Goal: Information Seeking & Learning: Learn about a topic

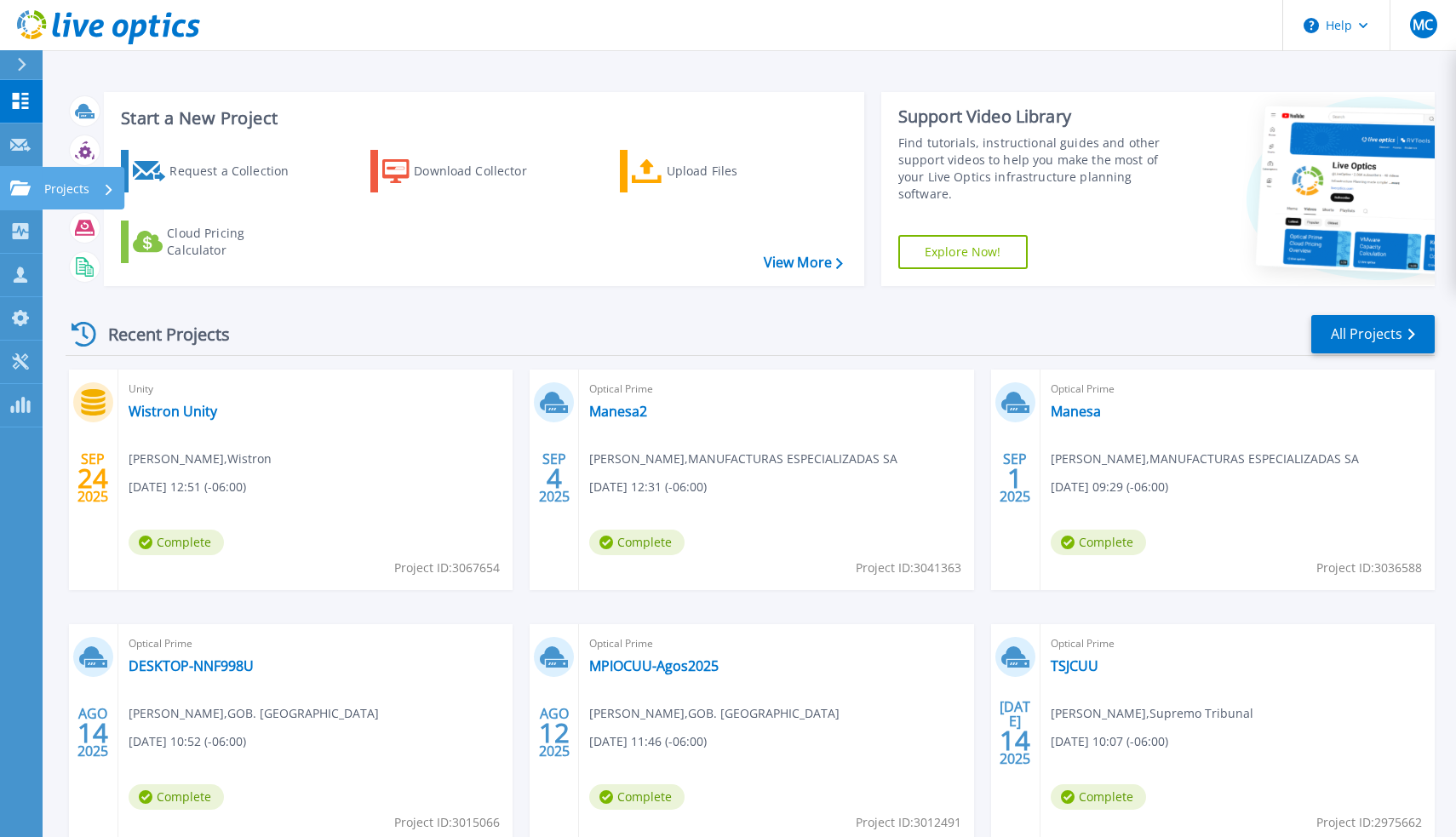
click at [12, 181] on icon at bounding box center [21, 188] width 21 height 15
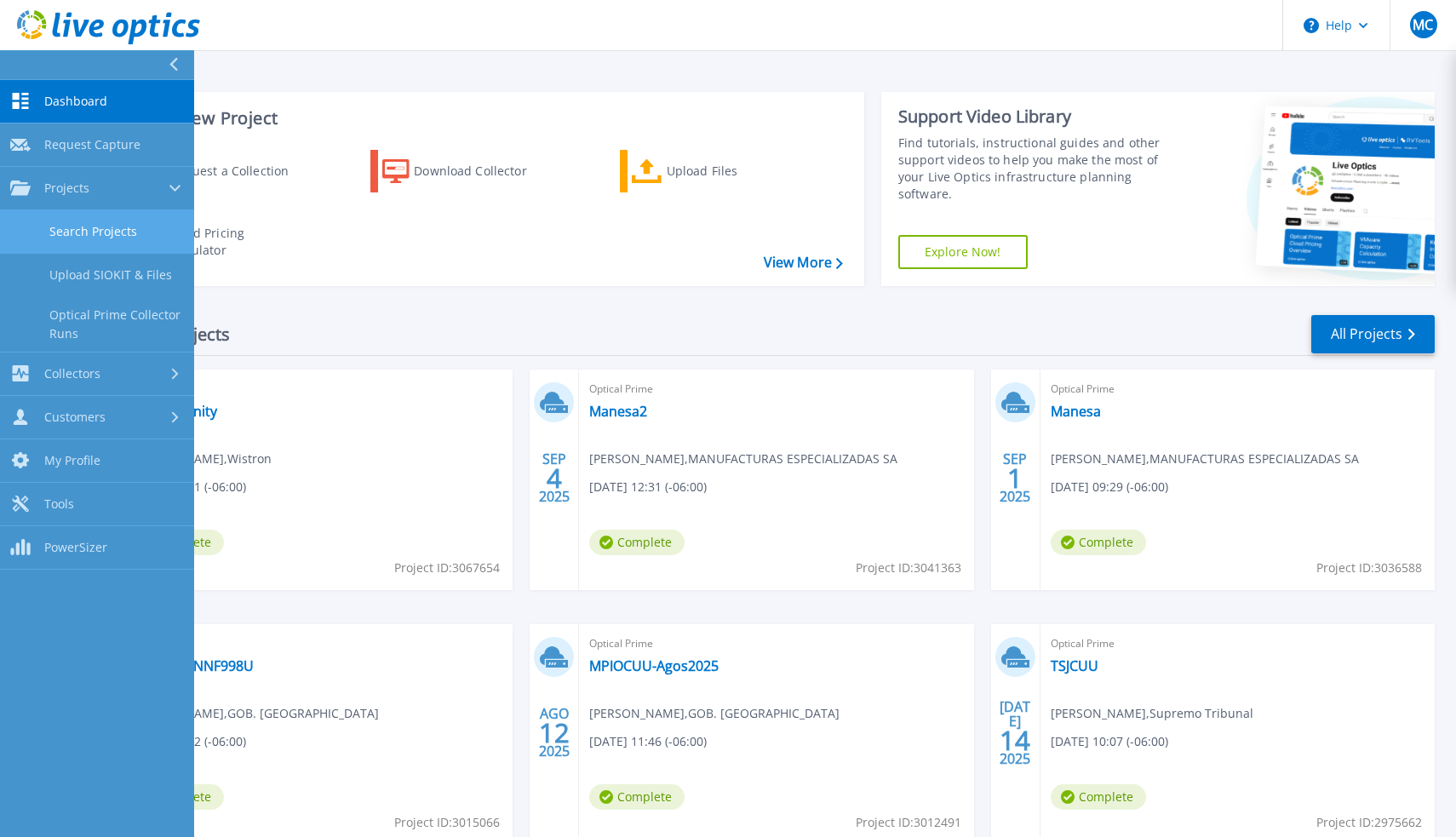
click at [93, 239] on link "Search Projects" at bounding box center [97, 232] width 194 height 43
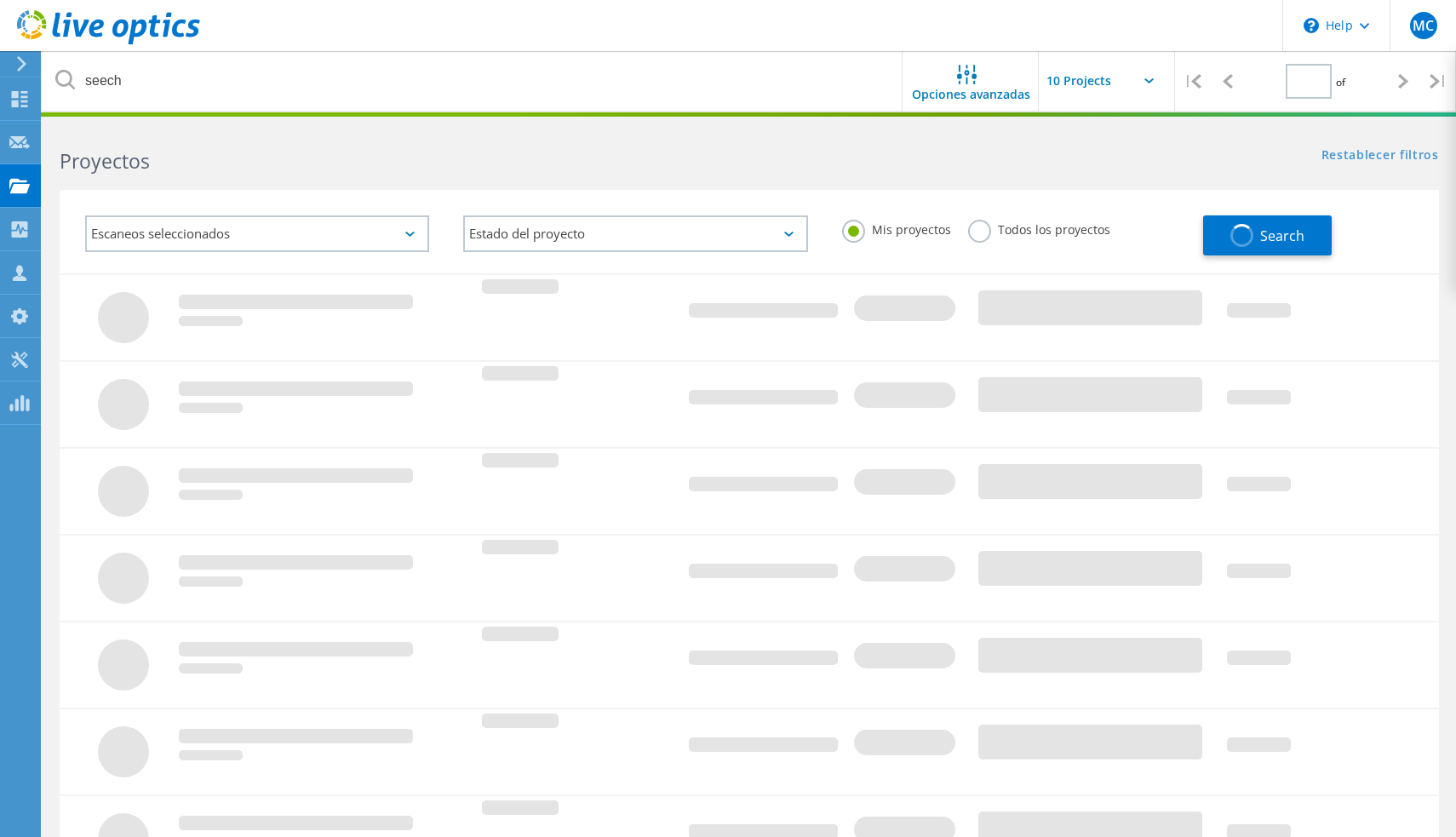
type input "1"
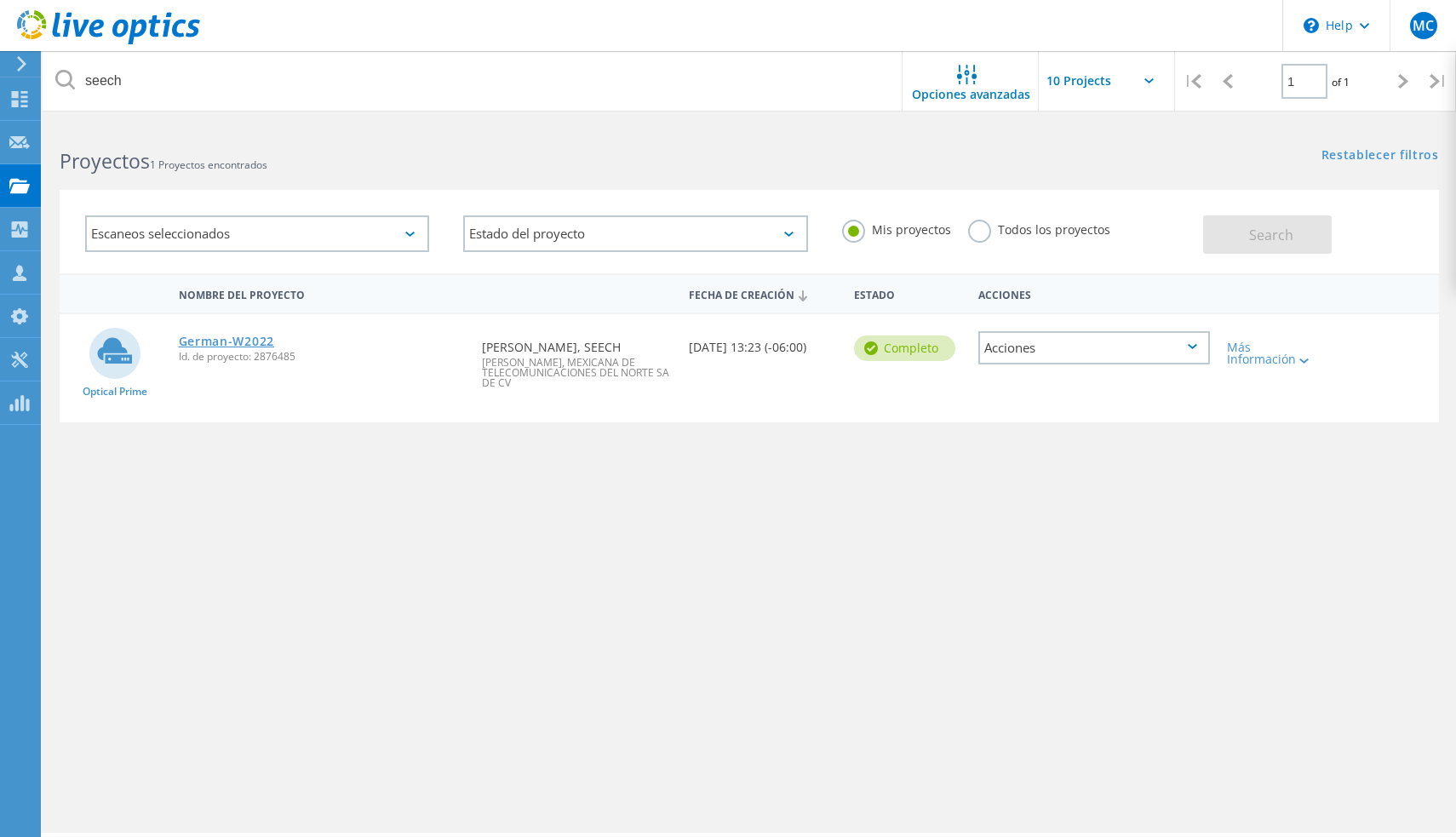
click at [260, 340] on link "German-W2022" at bounding box center [227, 342] width 95 height 12
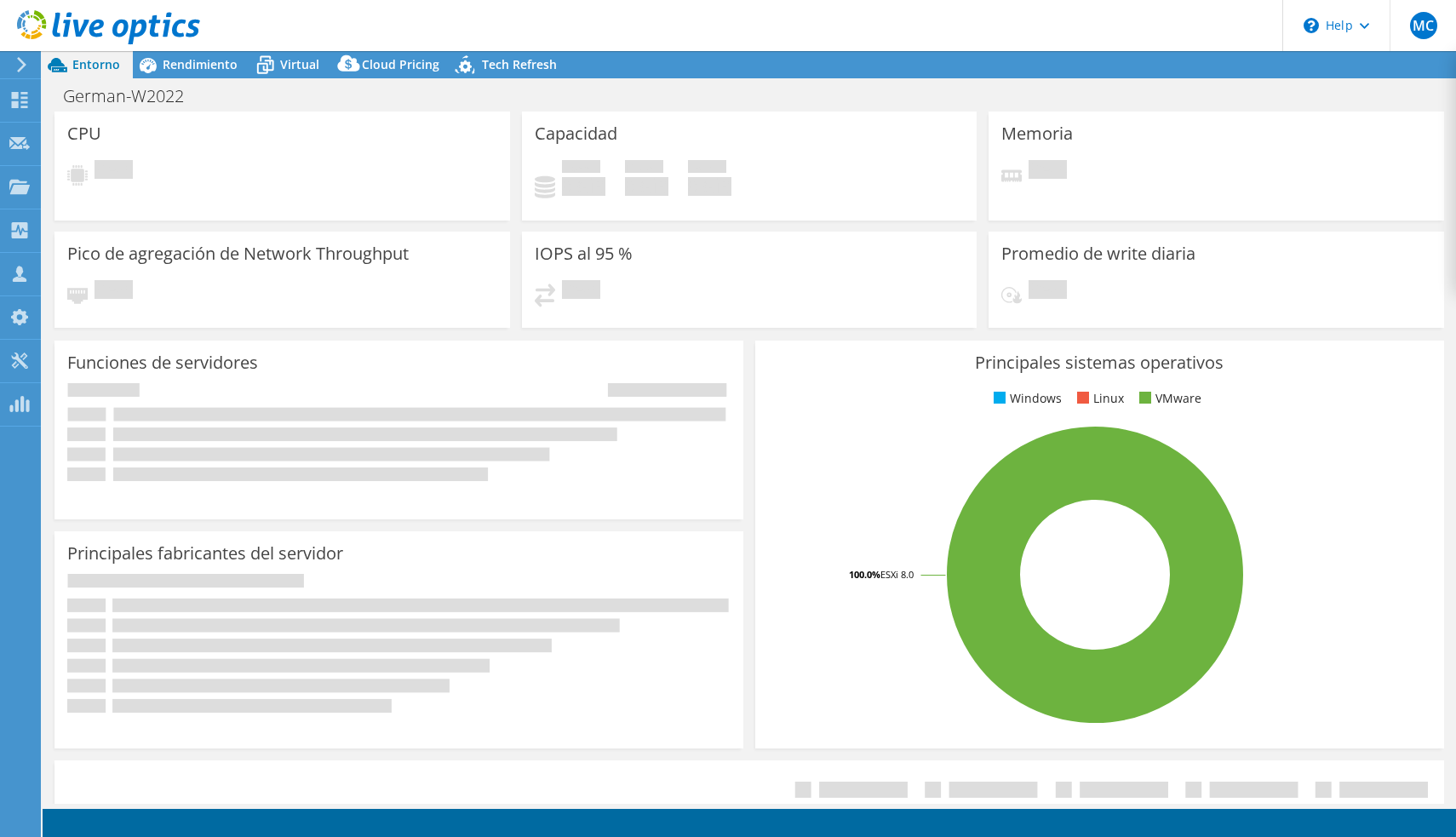
select select "USWest"
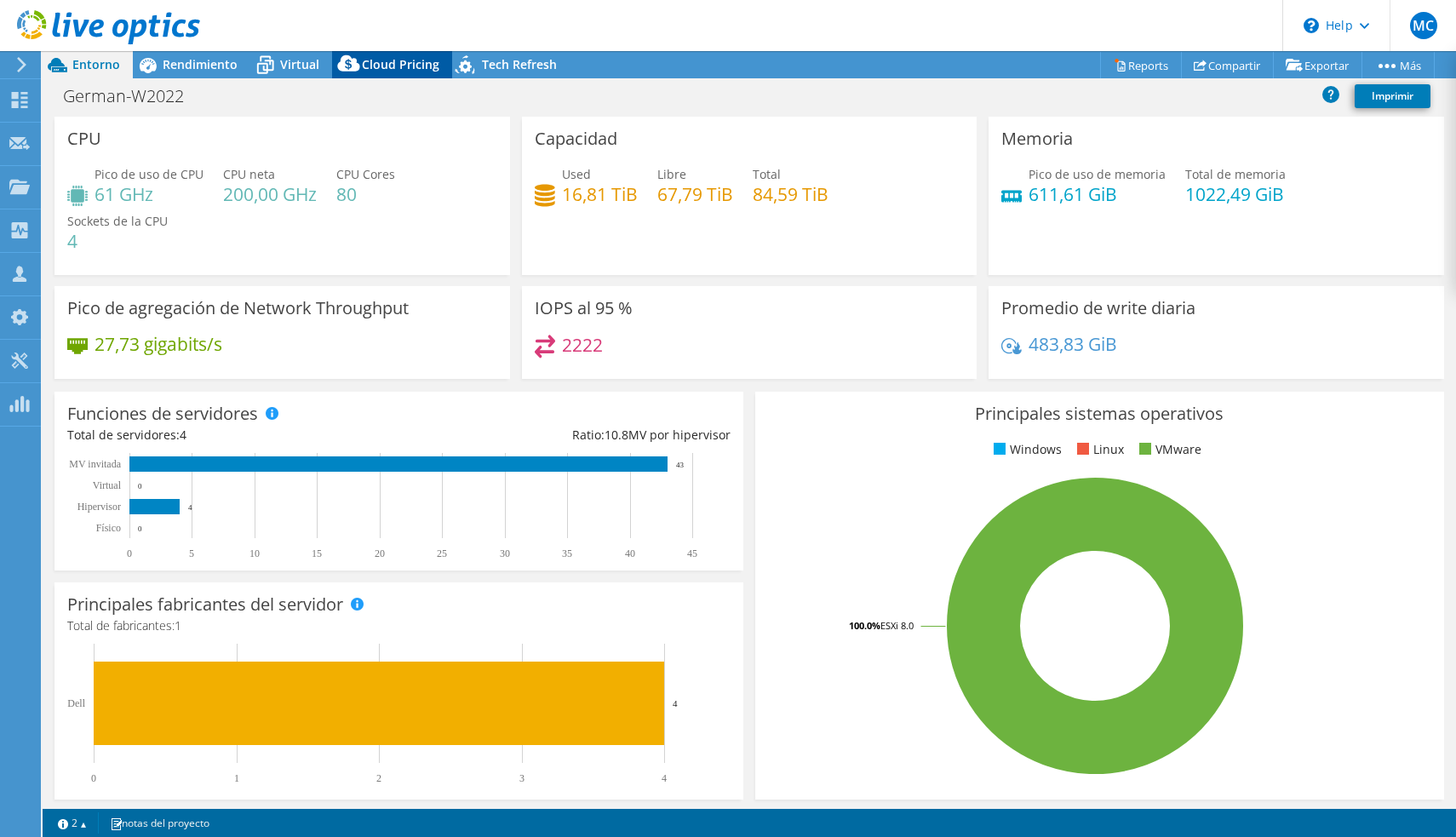
click at [382, 73] on div "Cloud Pricing" at bounding box center [392, 64] width 120 height 27
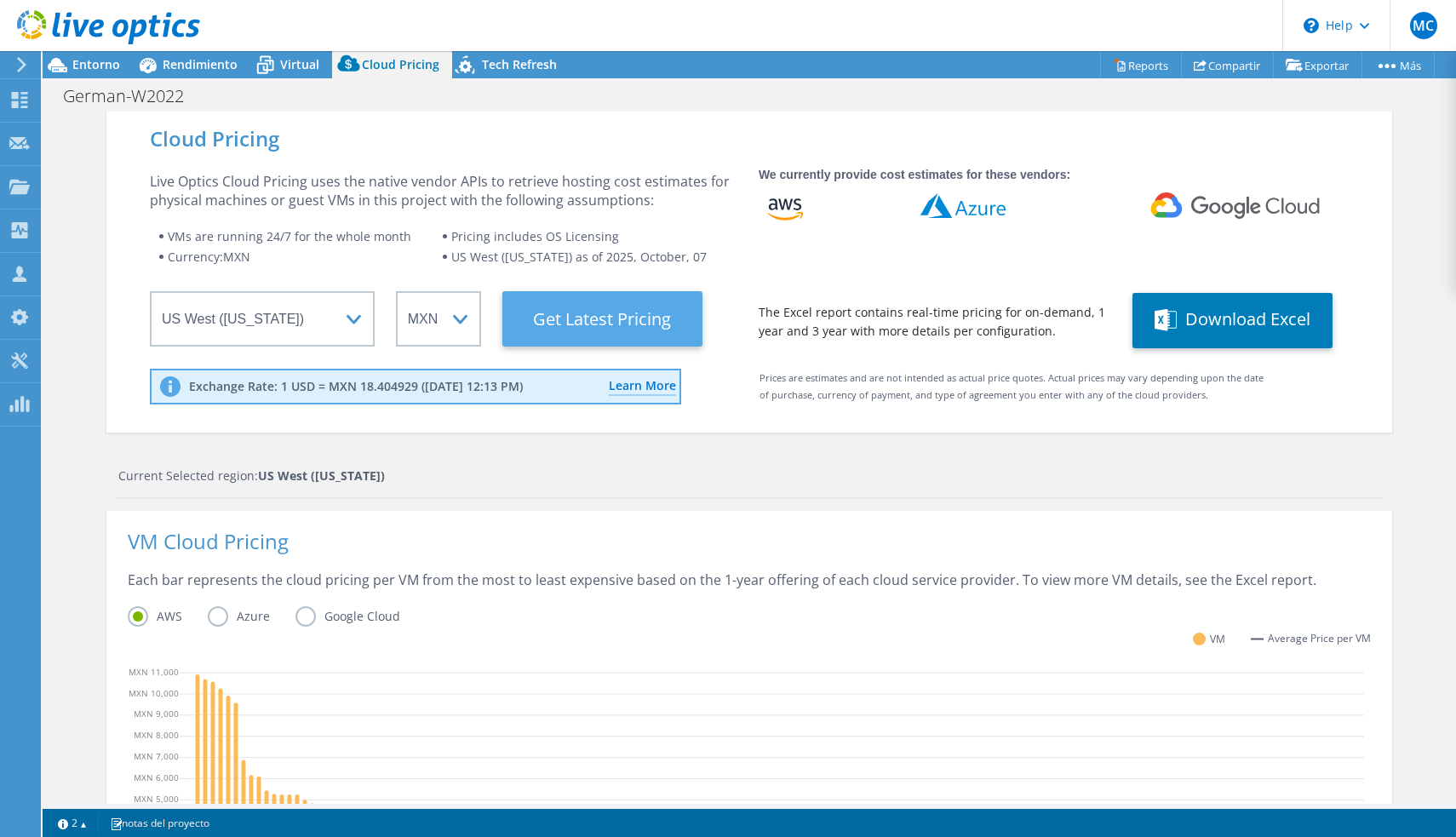
click at [651, 330] on Latest "Get Latest Pricing" at bounding box center [602, 319] width 200 height 55
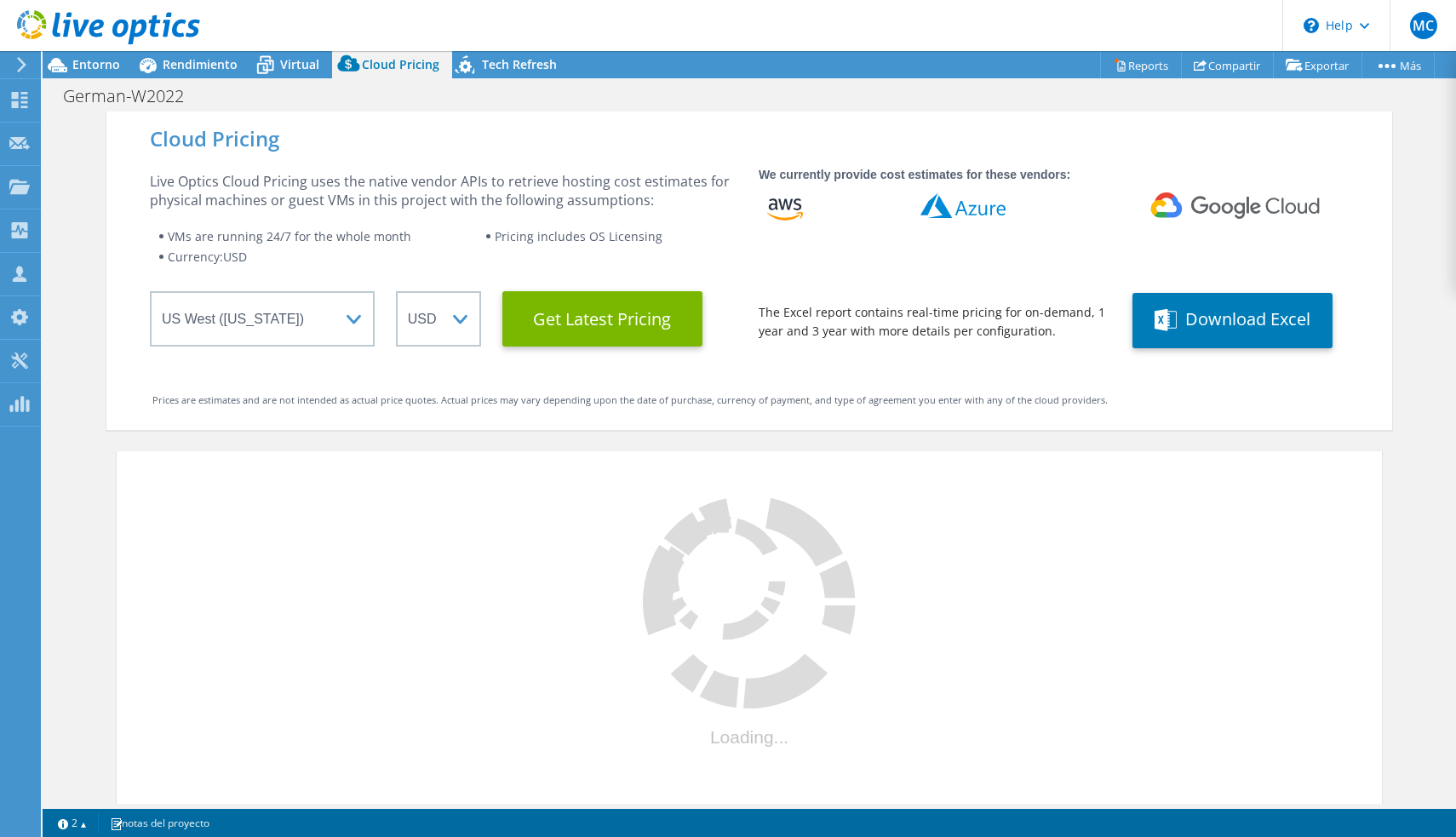
select select "MXN"
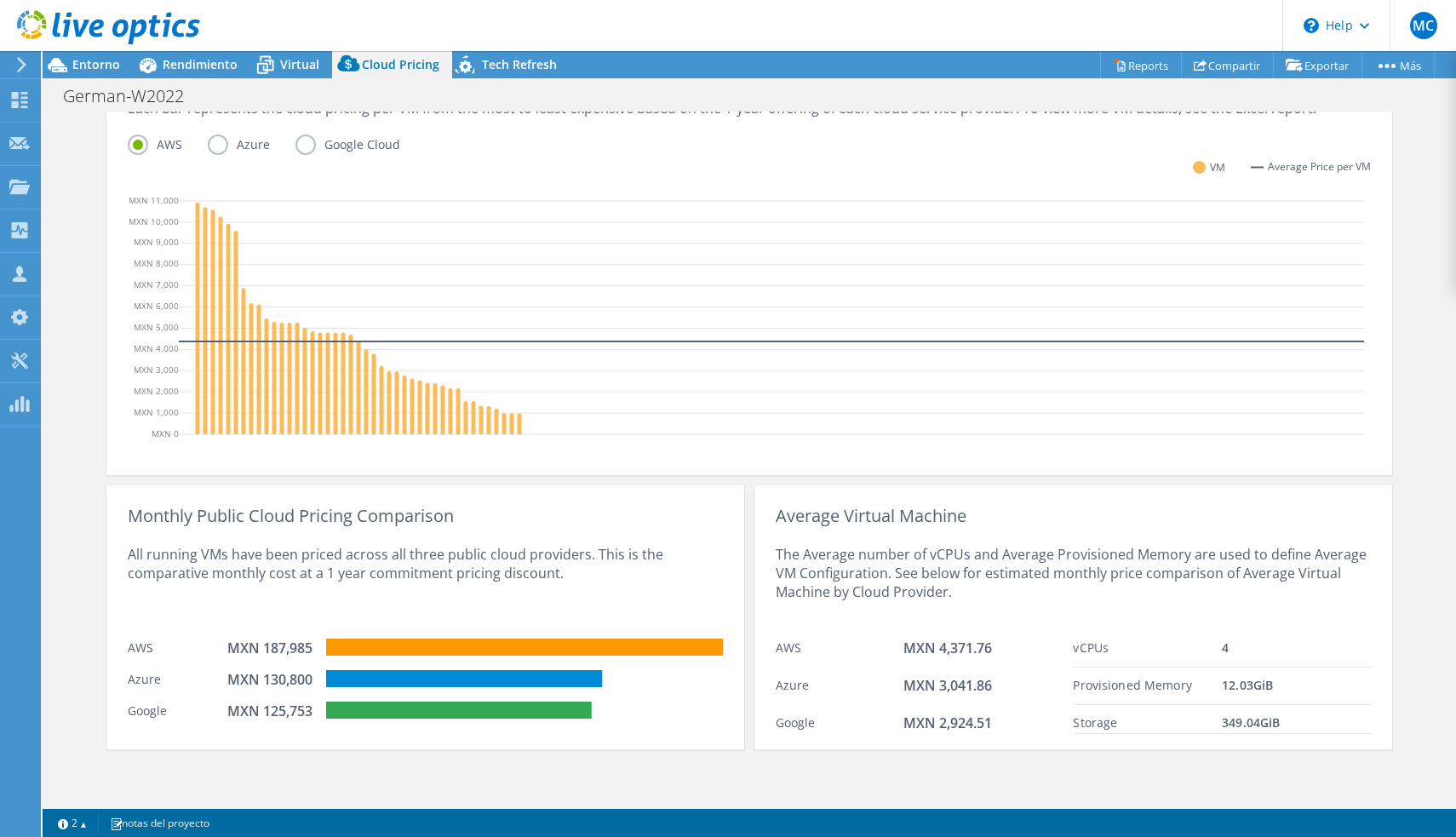
scroll to position [472, 0]
click at [213, 147] on label "Azure" at bounding box center [251, 145] width 87 height 21
click at [0, 0] on input "Azure" at bounding box center [0, 0] width 0 height 0
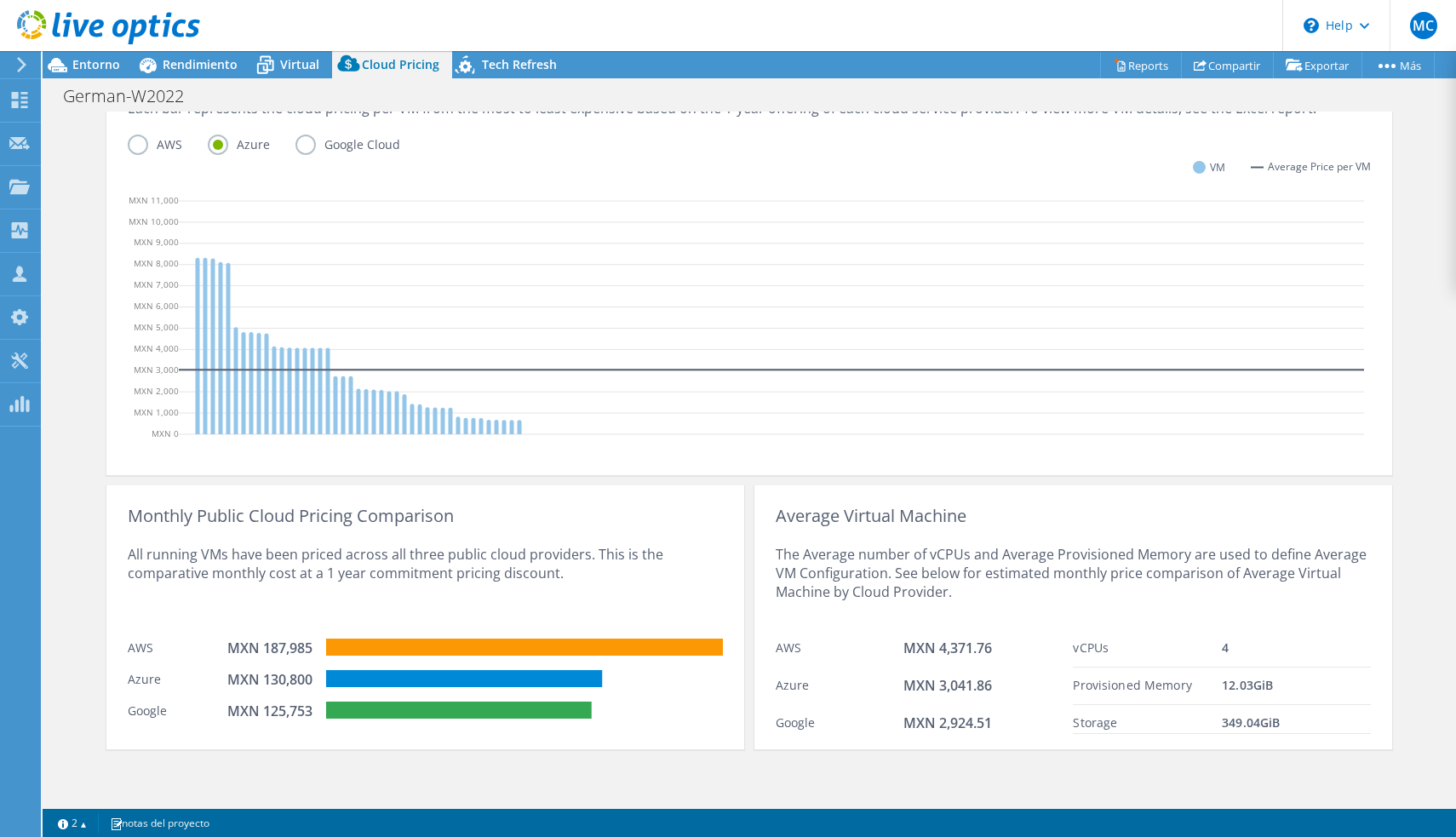
click at [307, 143] on label "Google Cloud" at bounding box center [360, 145] width 131 height 21
click at [0, 0] on input "Google Cloud" at bounding box center [0, 0] width 0 height 0
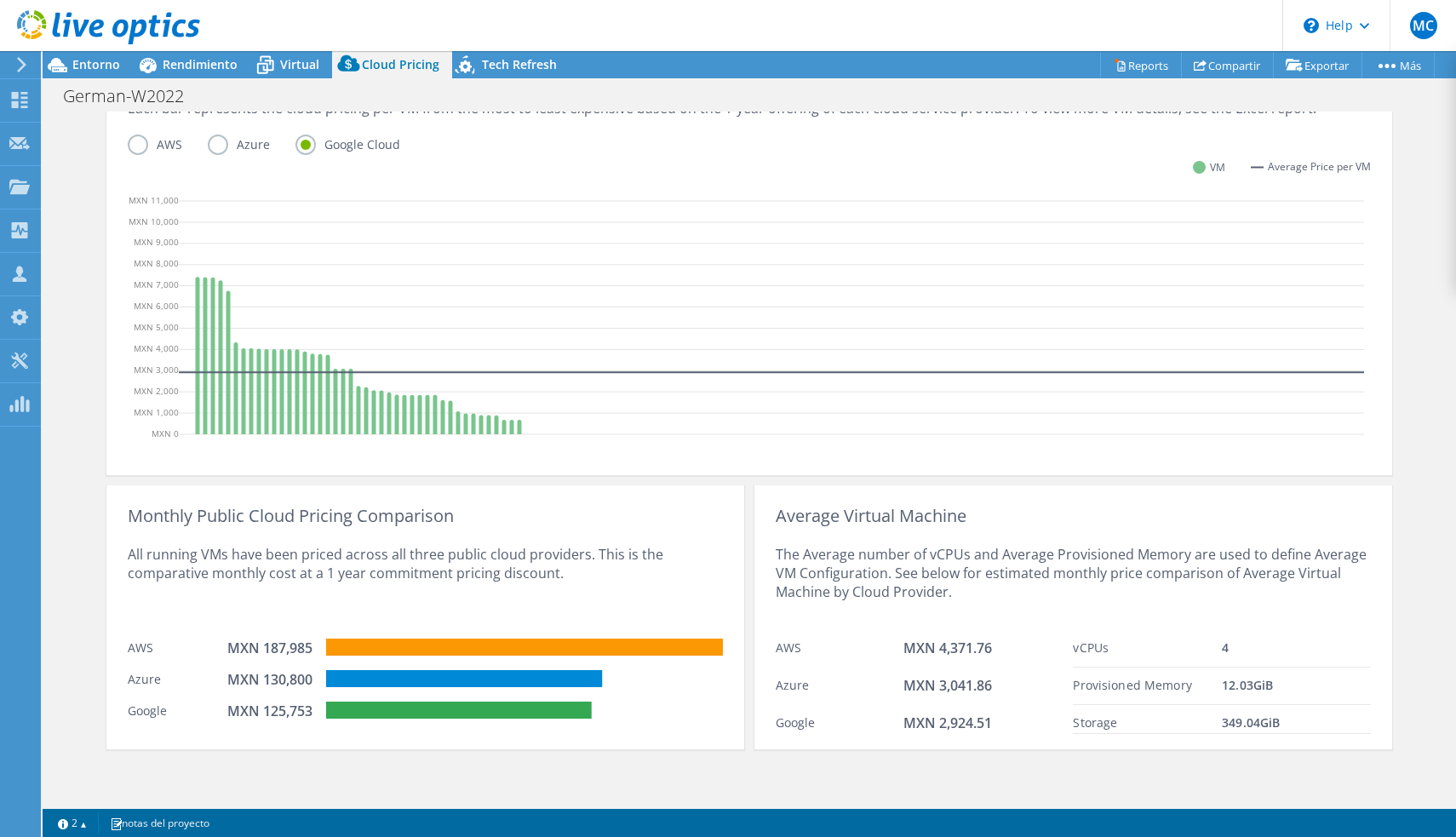
click at [217, 145] on label "Azure" at bounding box center [251, 145] width 87 height 21
click at [0, 0] on input "Azure" at bounding box center [0, 0] width 0 height 0
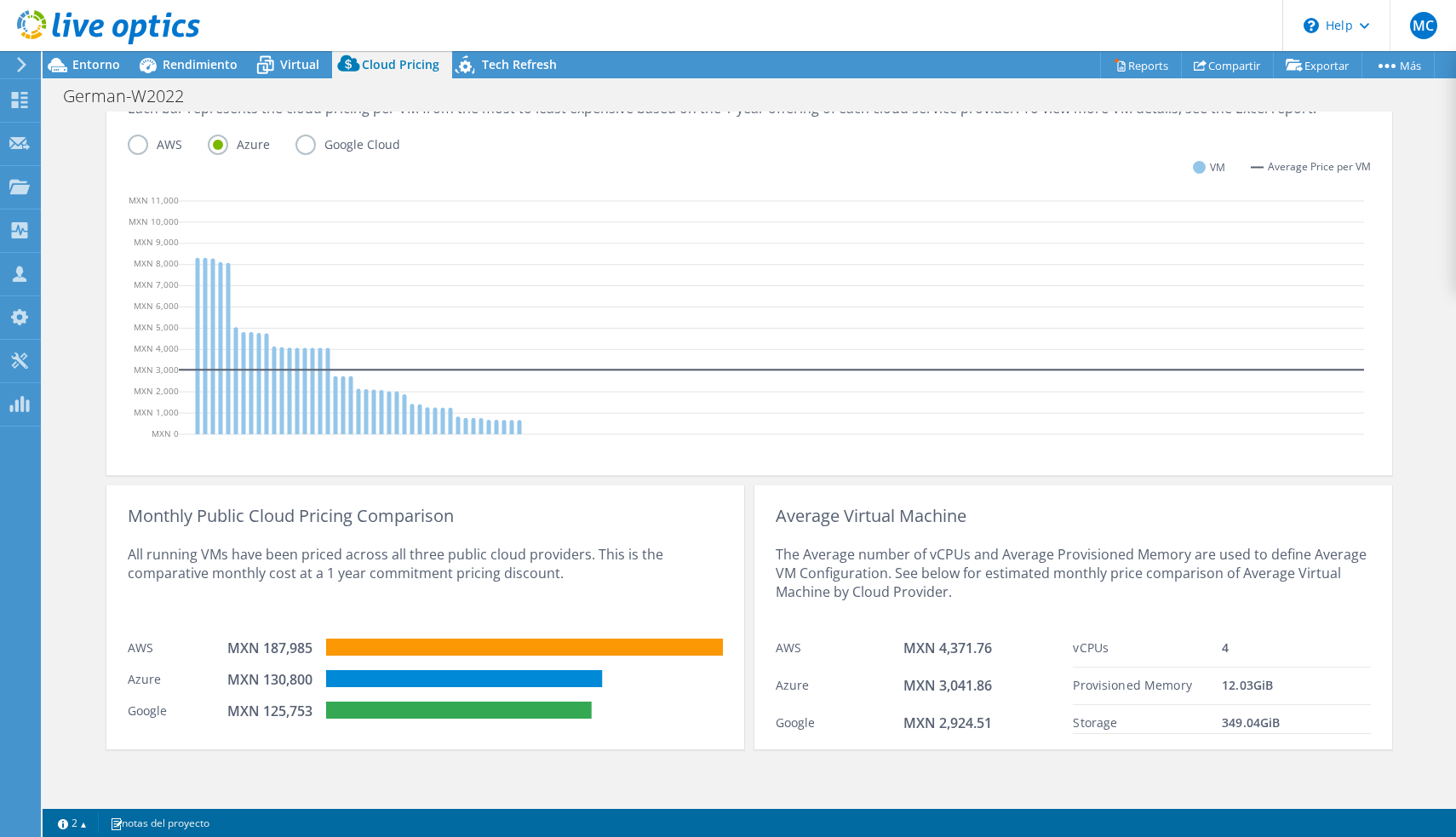
click at [119, 143] on div "VM Cloud Pricing Each bar represents the cloud pricing per VM from the most to …" at bounding box center [749, 257] width 1286 height 436
click at [135, 145] on label "AWS" at bounding box center [168, 145] width 80 height 21
click at [0, 0] on input "AWS" at bounding box center [0, 0] width 0 height 0
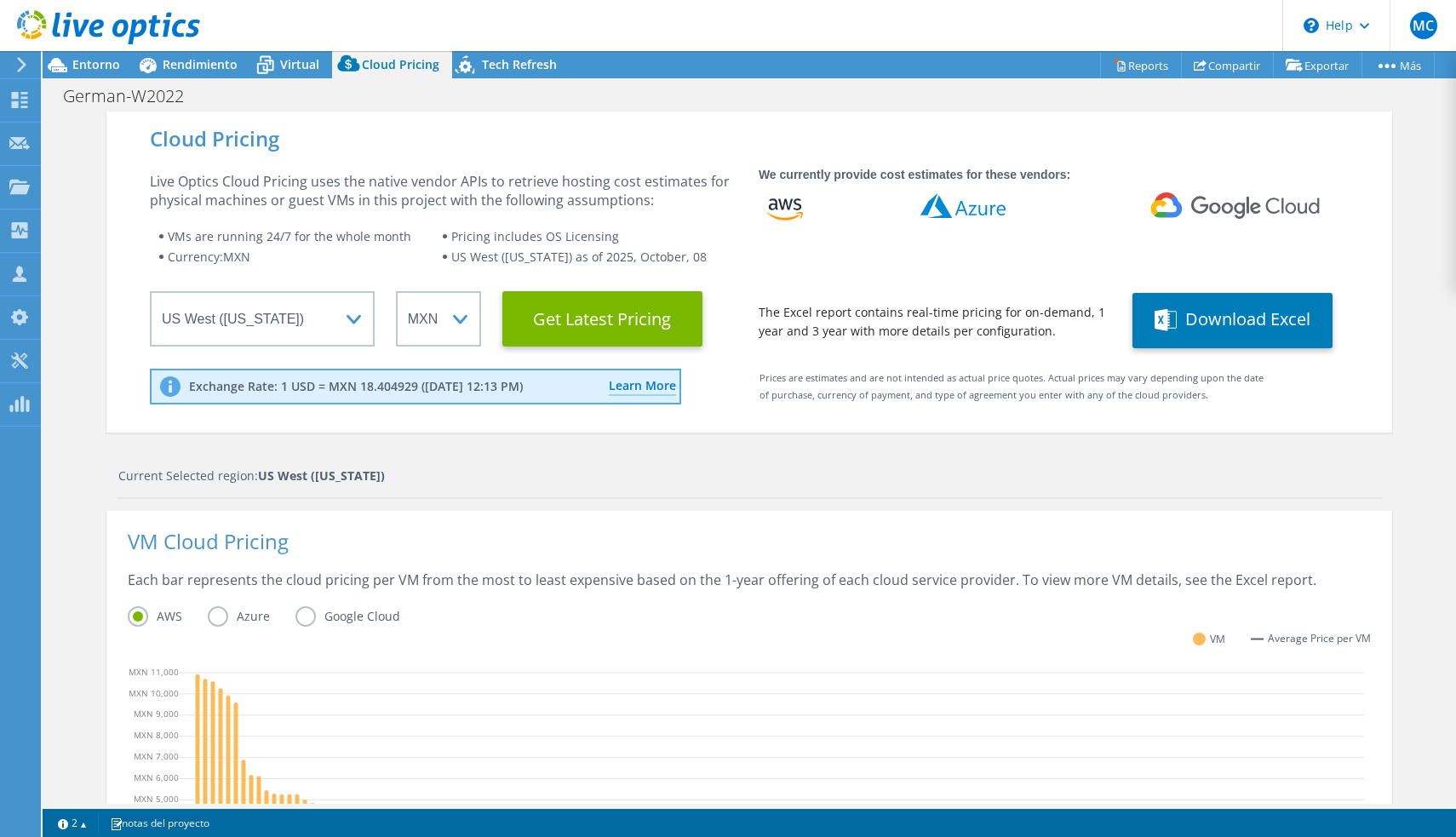
scroll to position [0, 0]
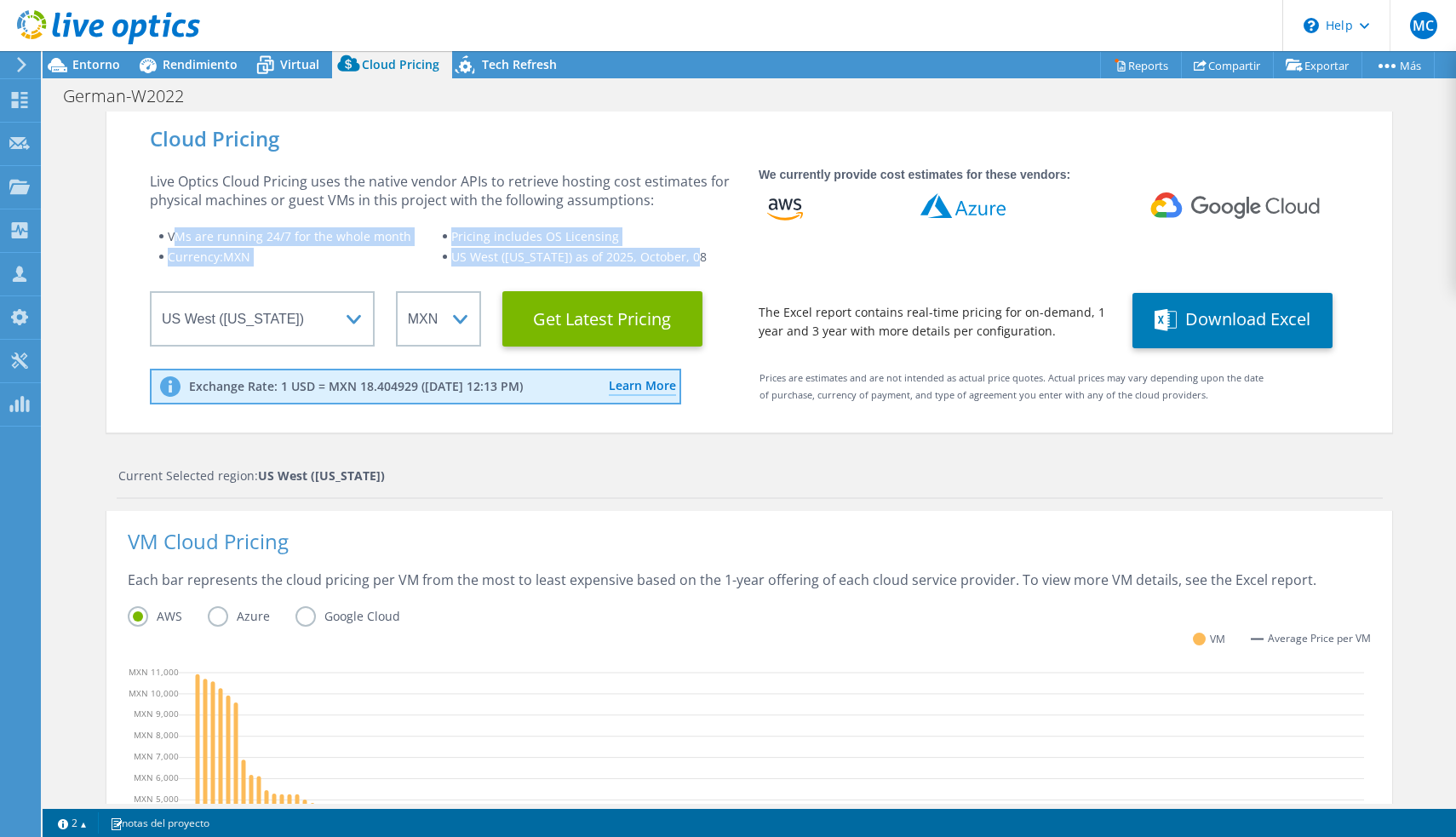
drag, startPoint x: 169, startPoint y: 234, endPoint x: 686, endPoint y: 258, distance: 517.6
click at [686, 258] on wrapper "VMs are running 24/7 for the whole month Pricing includes OS Licensing Currency…" at bounding box center [443, 247] width 587 height 41
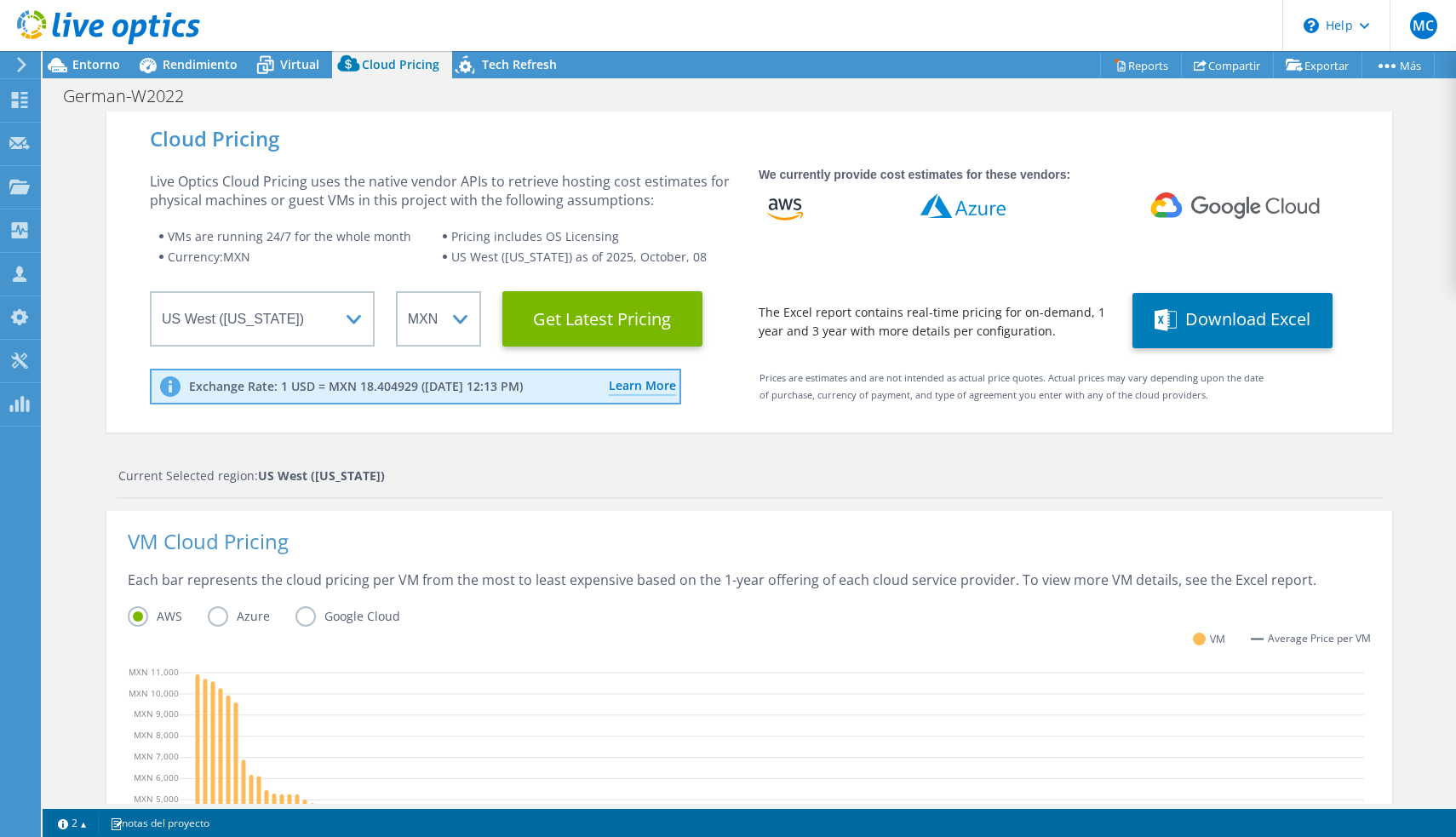
click at [130, 164] on div "Cloud Pricing Live Optics Cloud Pricing uses the native vendor APIs to retrieve…" at bounding box center [749, 273] width 1286 height 322
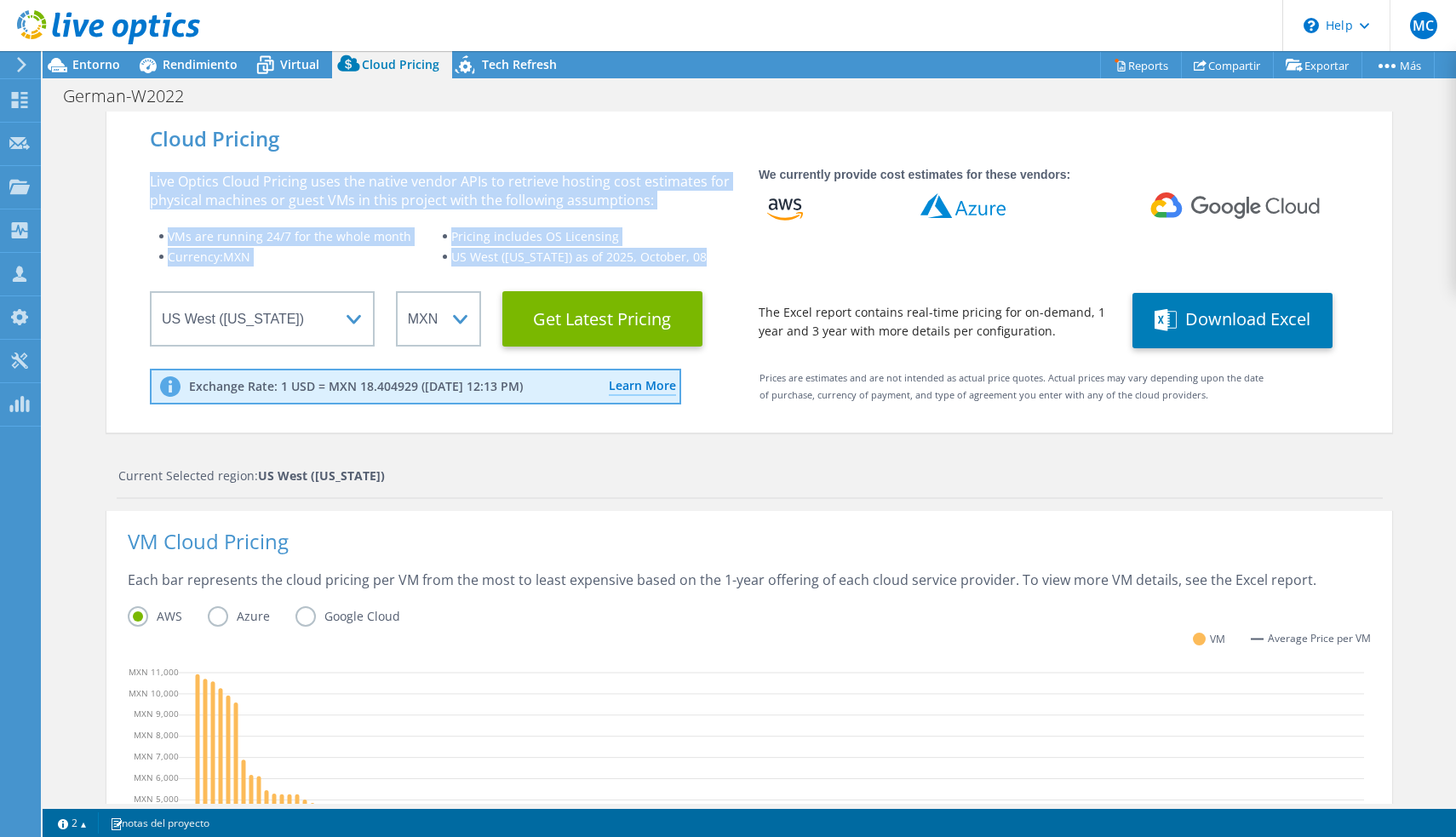
drag, startPoint x: 150, startPoint y: 174, endPoint x: 705, endPoint y: 254, distance: 560.7
click at [705, 254] on div "Live Optics Cloud Pricing uses the native vendor APIs to retrieve hosting cost …" at bounding box center [443, 260] width 587 height 175
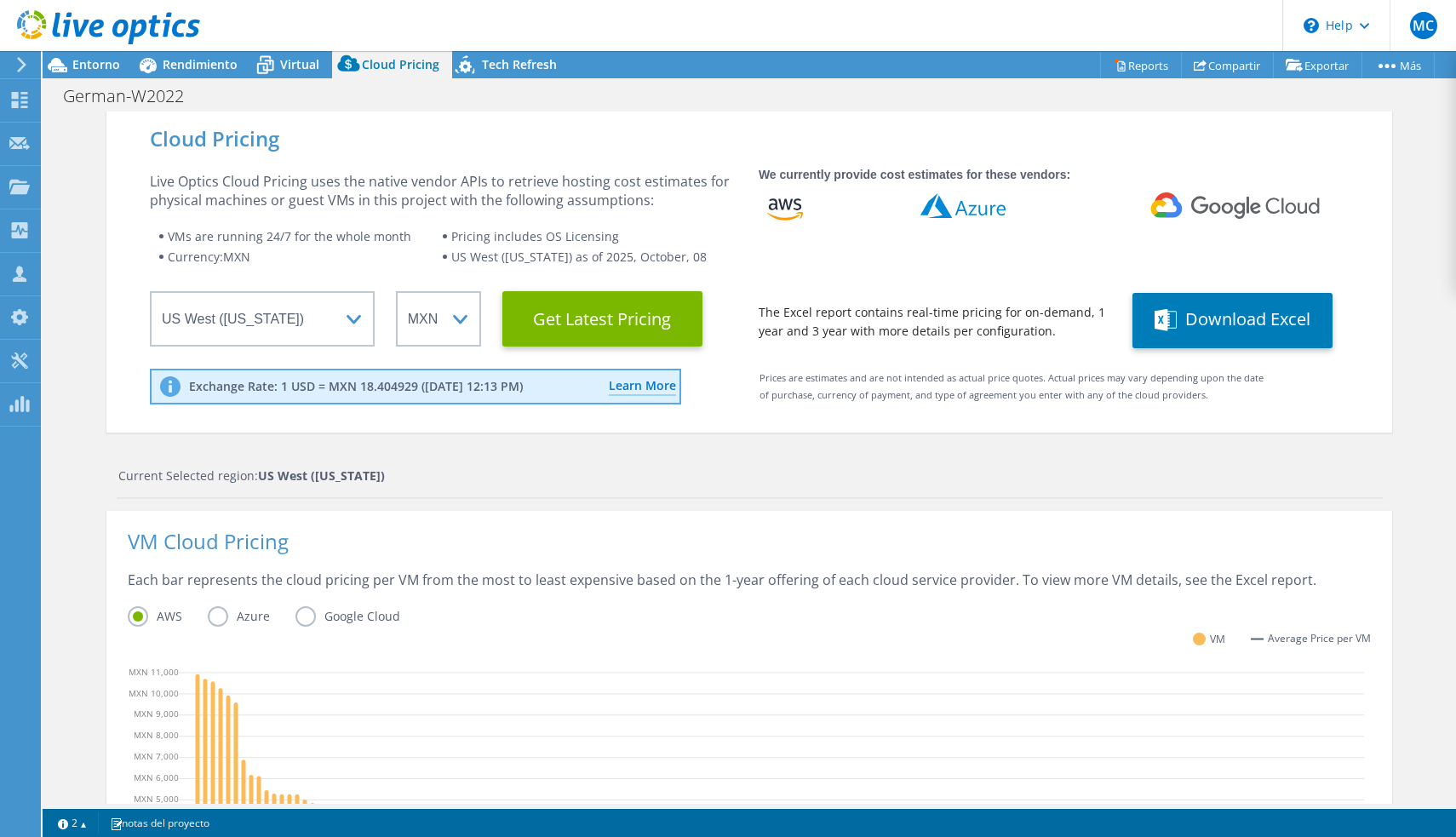
click at [961, 424] on div "Cloud Pricing Live Optics Cloud Pricing uses the native vendor APIs to retrieve…" at bounding box center [749, 273] width 1286 height 322
click at [852, 366] on div "Cloud Pricing Live Optics Cloud Pricing uses the native vendor APIs to retrieve…" at bounding box center [749, 273] width 1286 height 322
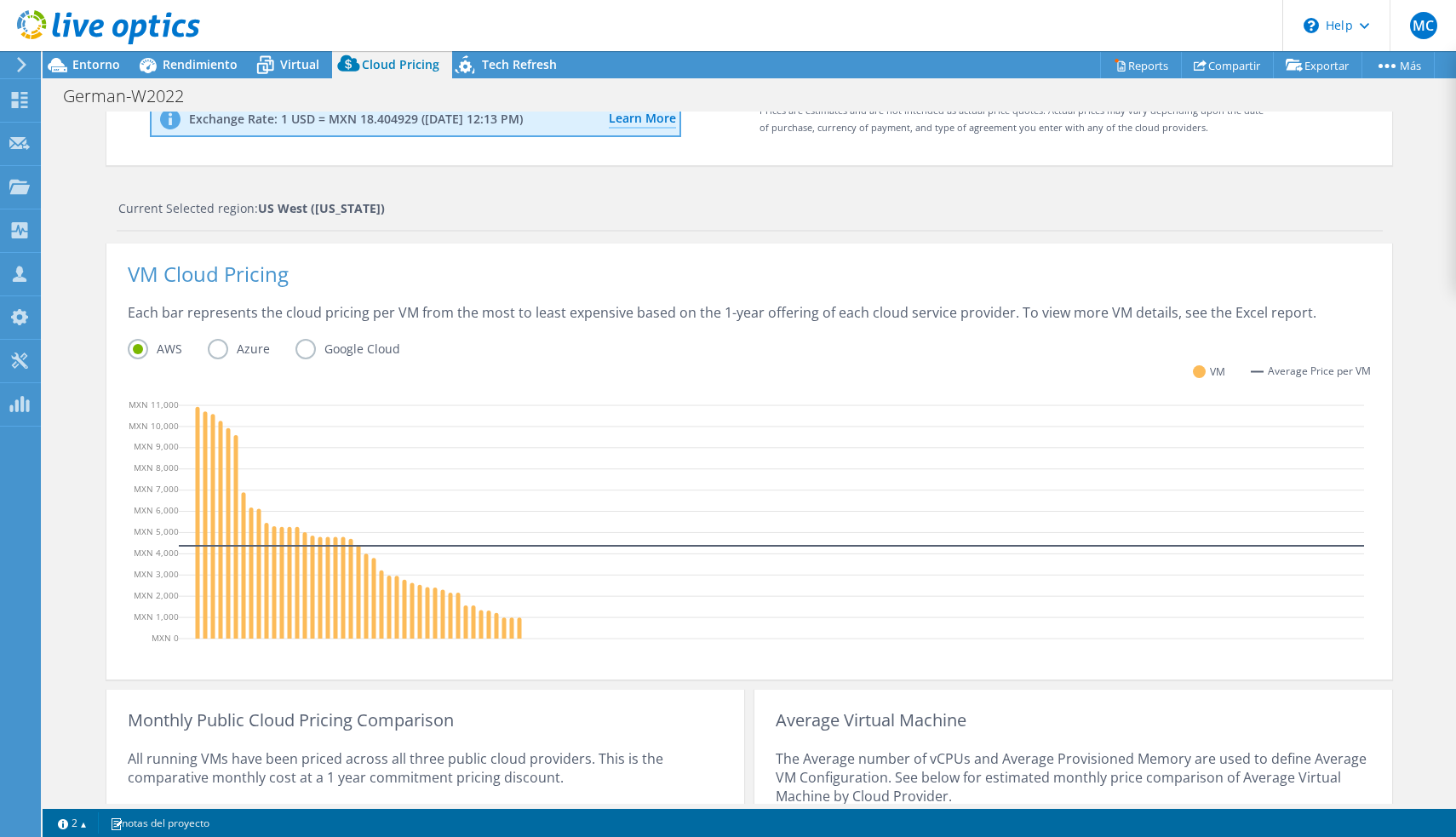
scroll to position [293, 0]
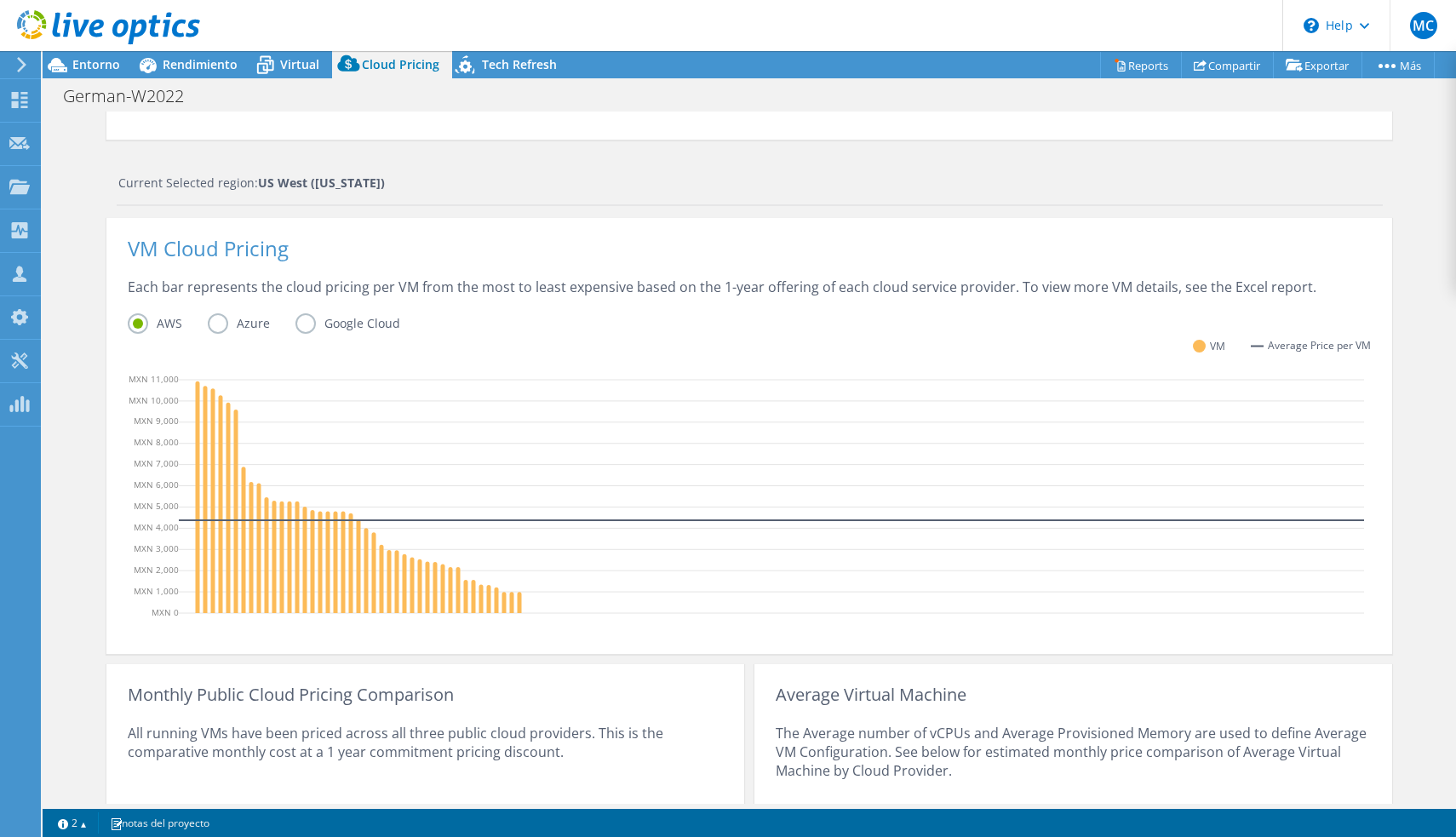
click at [213, 326] on label "Azure" at bounding box center [251, 324] width 87 height 21
click at [0, 0] on input "Azure" at bounding box center [0, 0] width 0 height 0
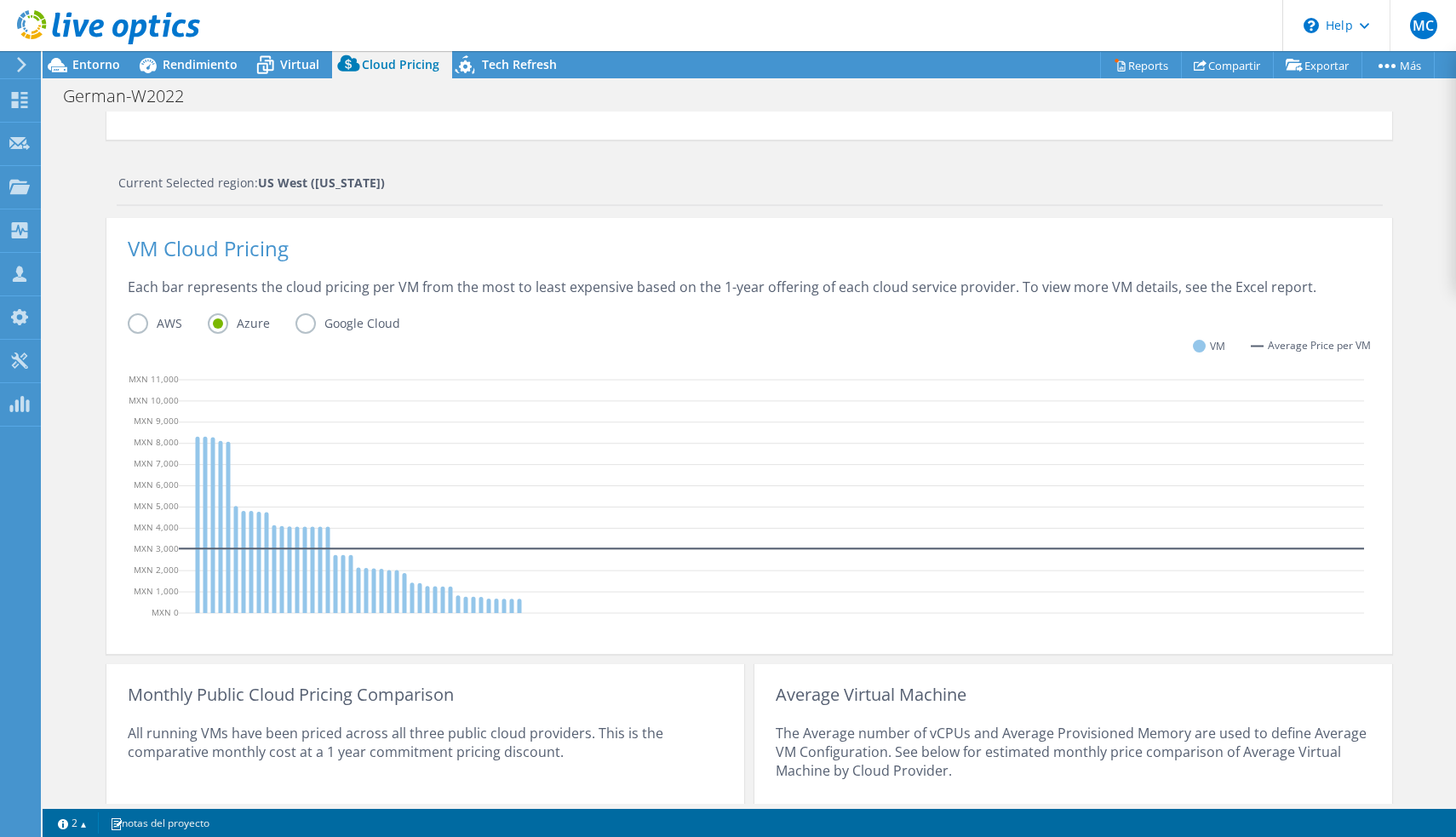
click at [305, 332] on label "Google Cloud" at bounding box center [360, 324] width 131 height 21
click at [0, 0] on input "Google Cloud" at bounding box center [0, 0] width 0 height 0
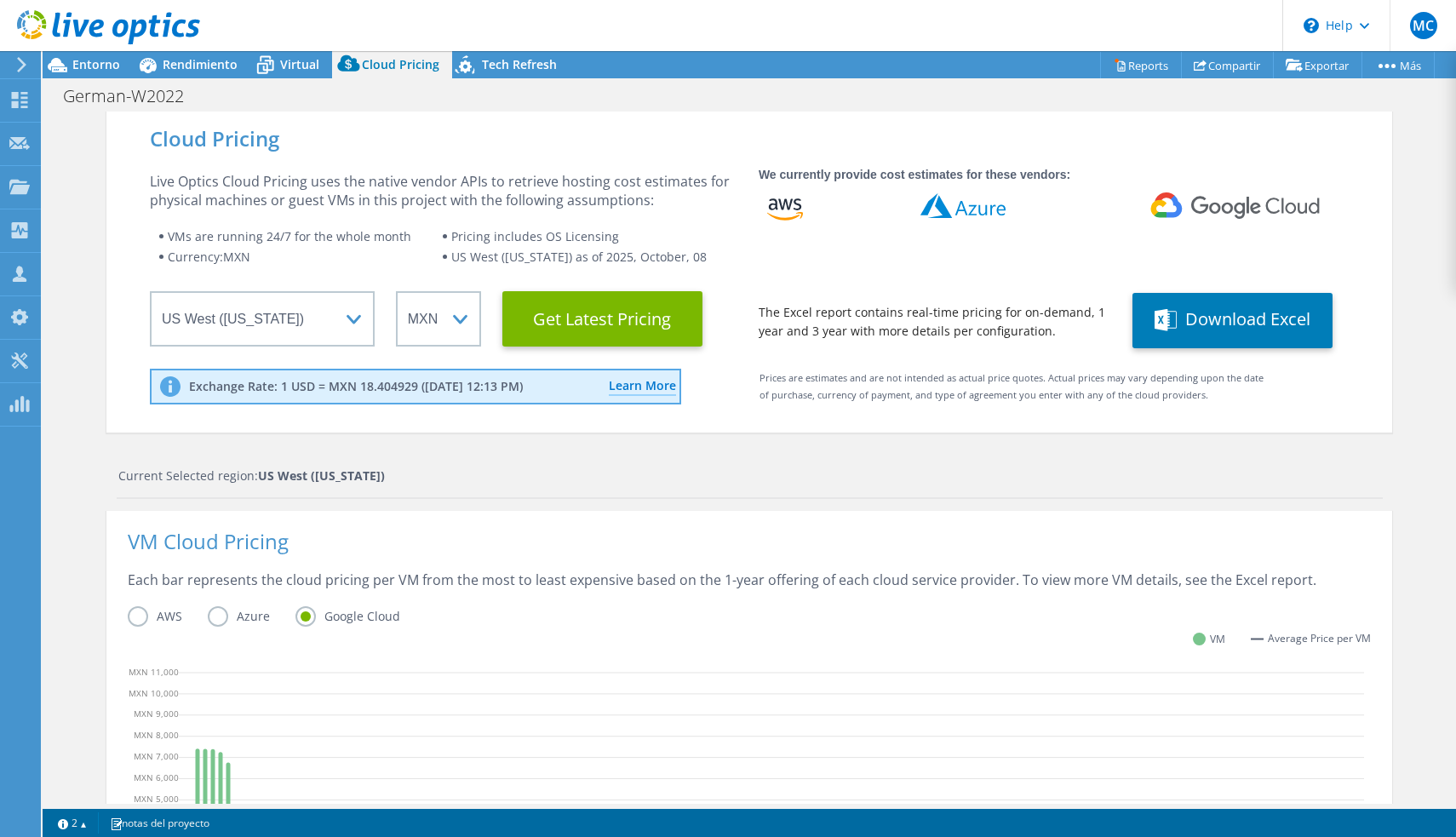
scroll to position [0, 0]
click at [508, 71] on span "Tech Refresh" at bounding box center [519, 64] width 75 height 16
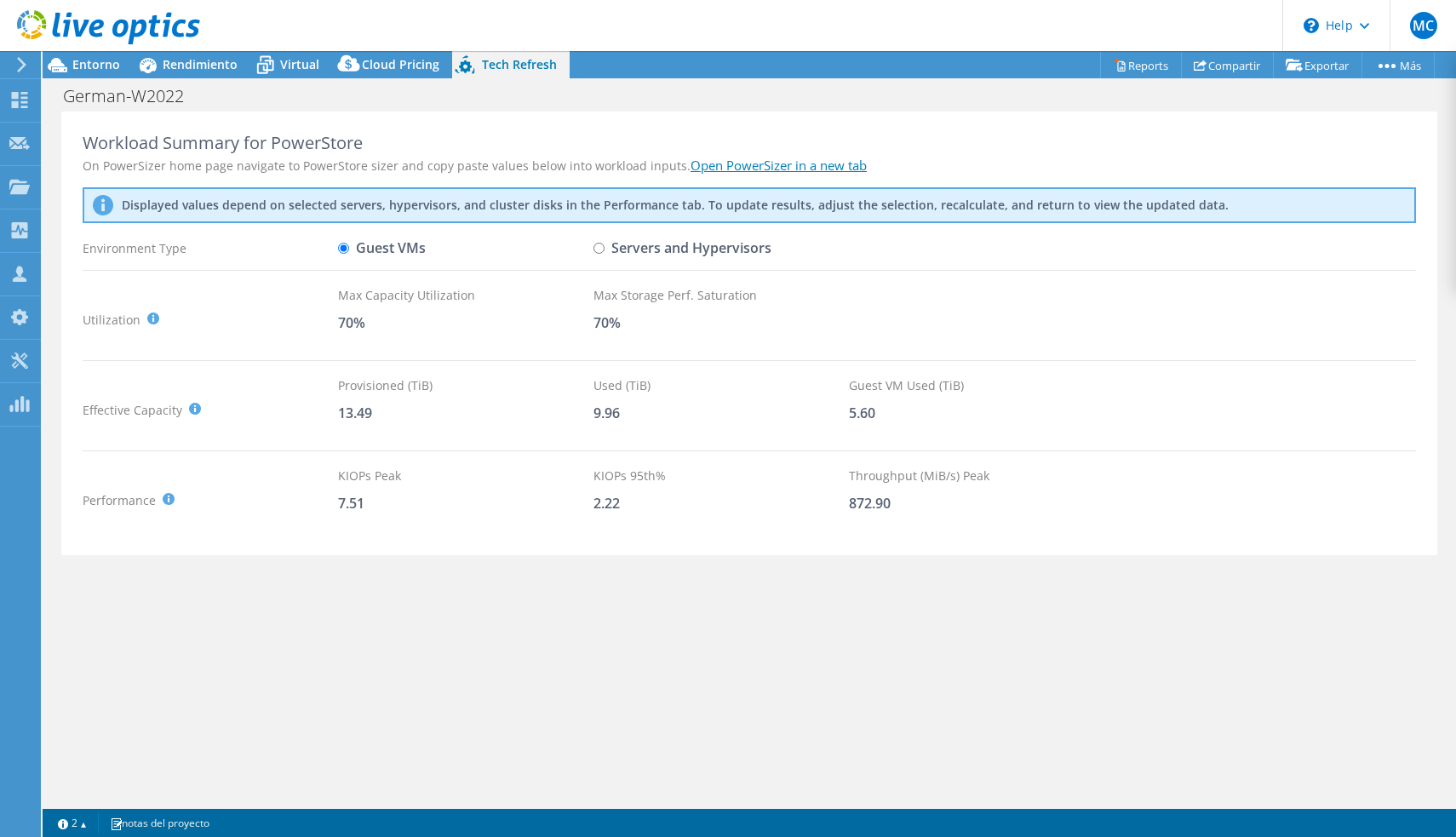
click at [594, 248] on input "Servers and Hypervisors" at bounding box center [599, 248] width 11 height 11
radio input "true"
click at [350, 248] on label "Guest VMs" at bounding box center [382, 248] width 87 height 29
click at [349, 248] on input "Guest VMs" at bounding box center [343, 248] width 11 height 11
radio input "true"
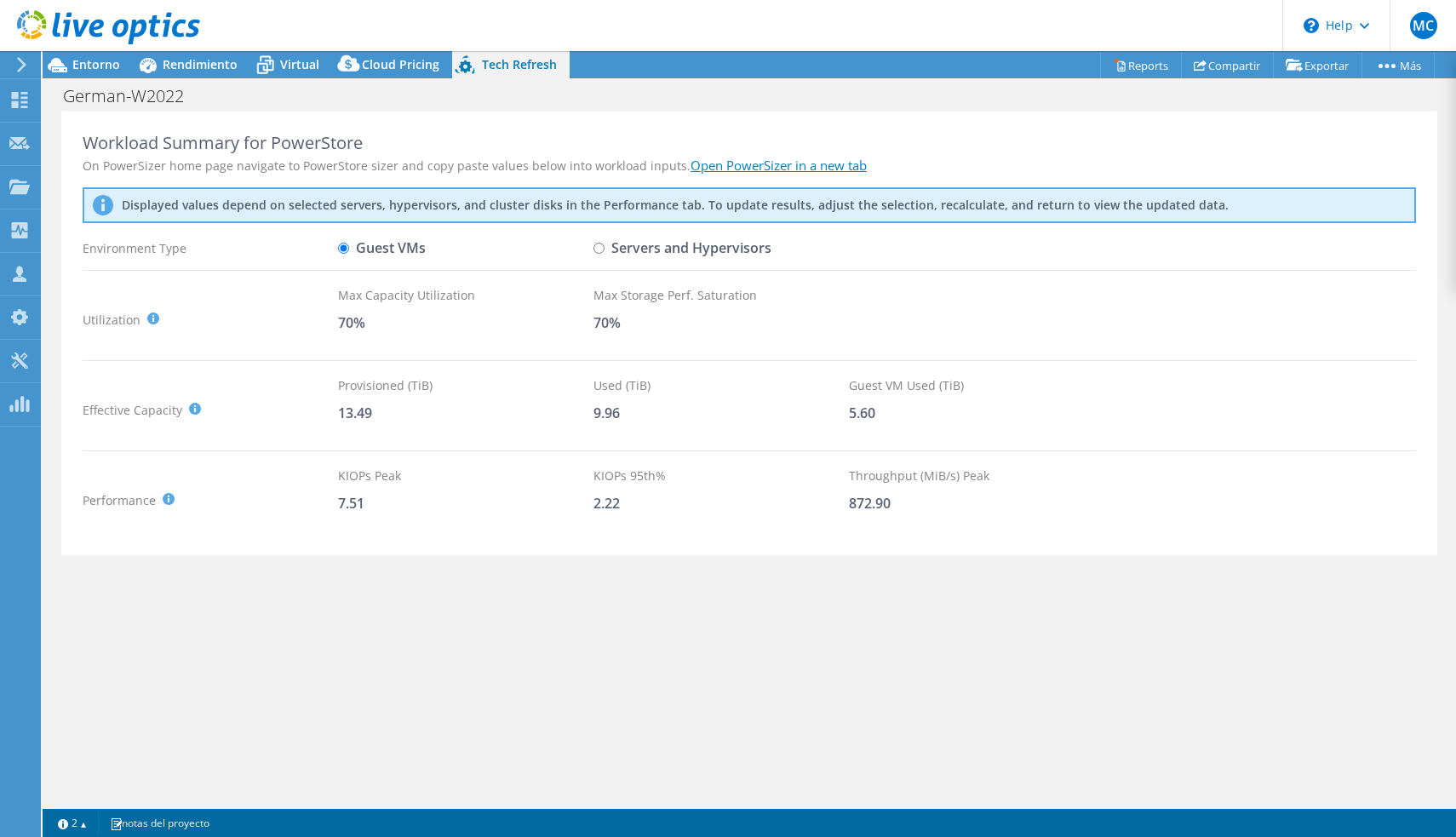
click at [599, 247] on input "Servers and Hypervisors" at bounding box center [599, 248] width 11 height 11
radio input "true"
radio input "false"
click at [190, 66] on span "Rendimiento" at bounding box center [200, 64] width 75 height 16
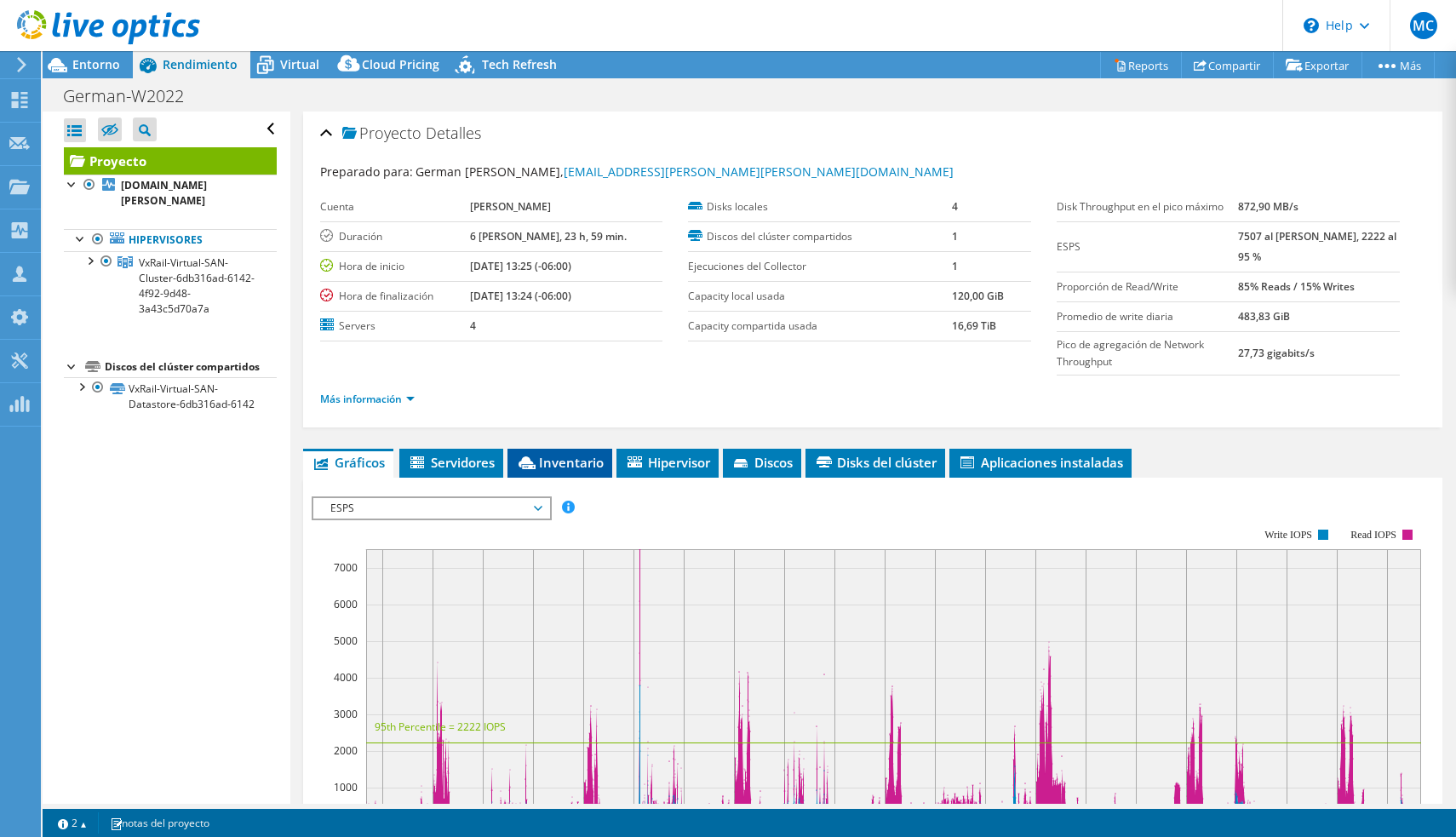
click at [561, 458] on span "Inventario" at bounding box center [559, 462] width 87 height 17
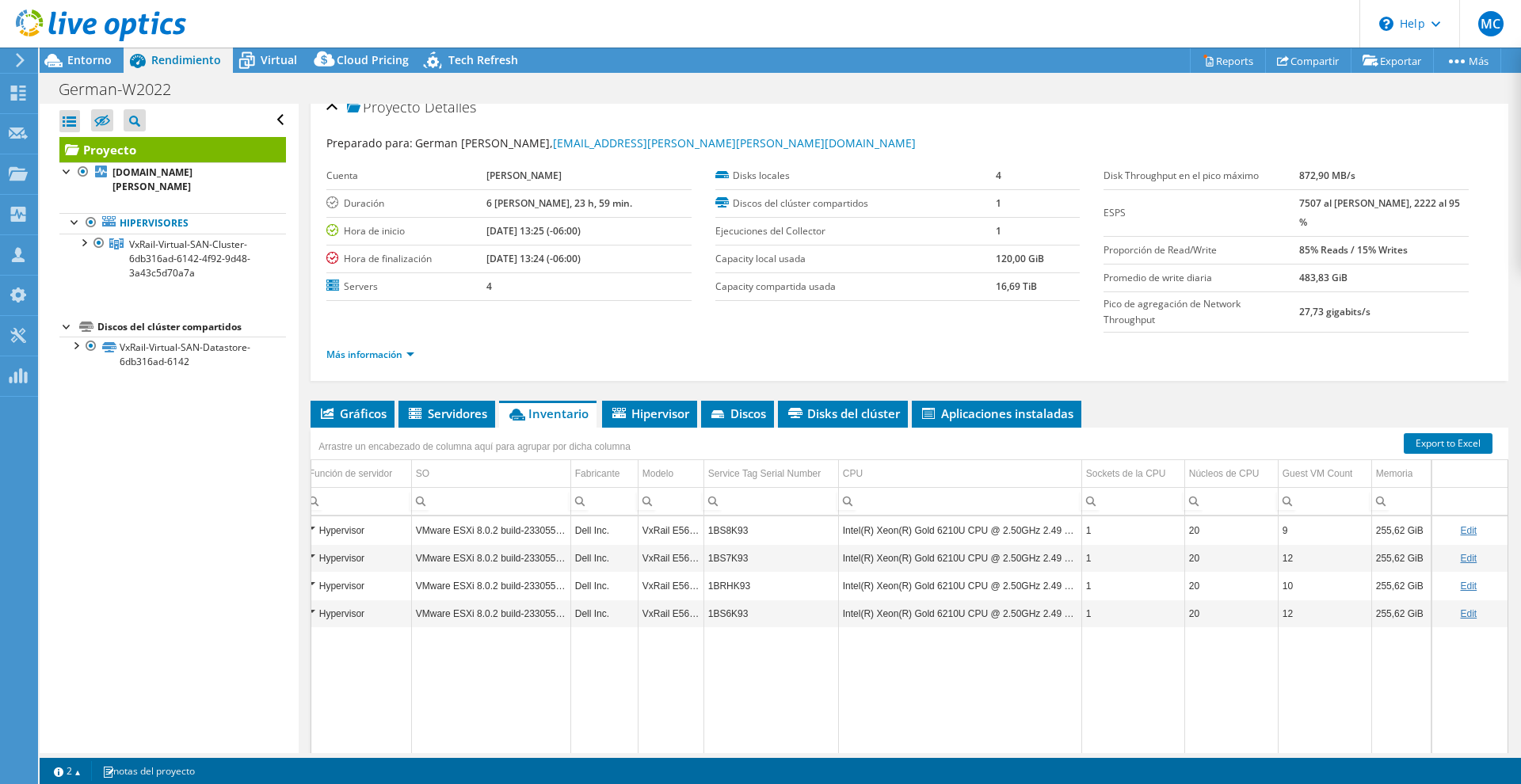
scroll to position [0, 142]
